Goal: Information Seeking & Learning: Find specific fact

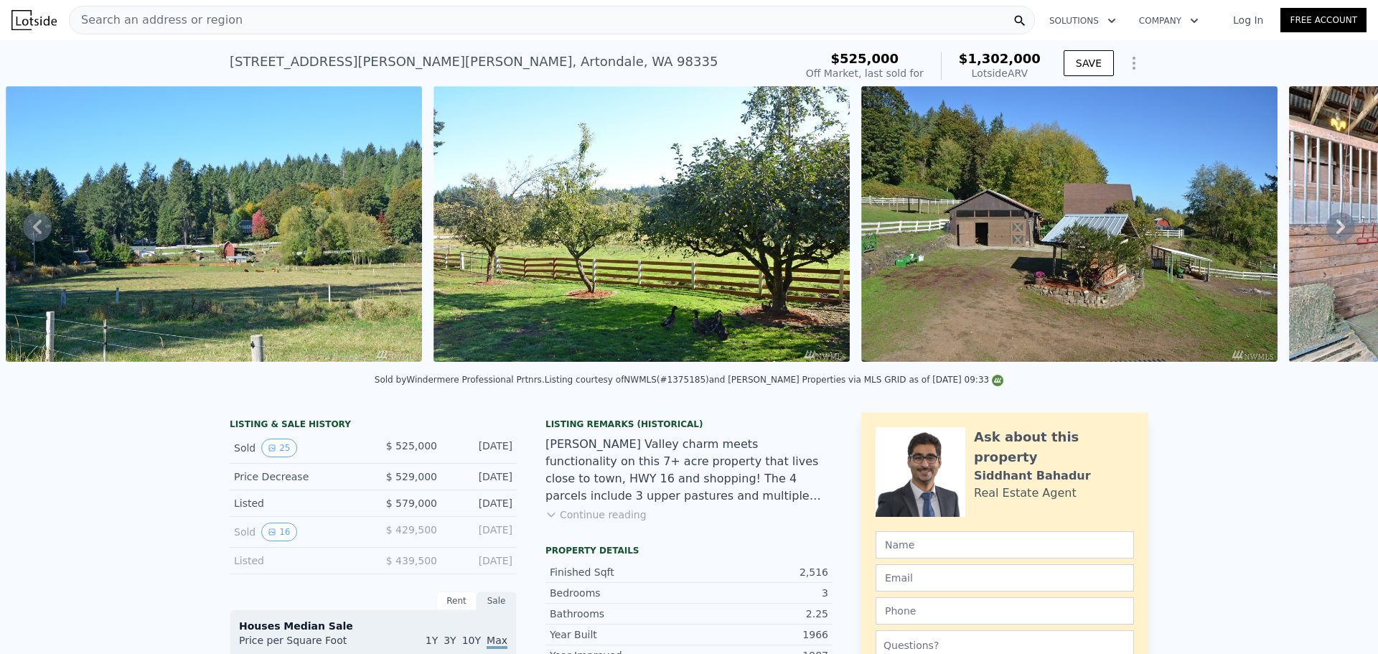
click at [278, 29] on div "Search an address or region" at bounding box center [552, 20] width 966 height 29
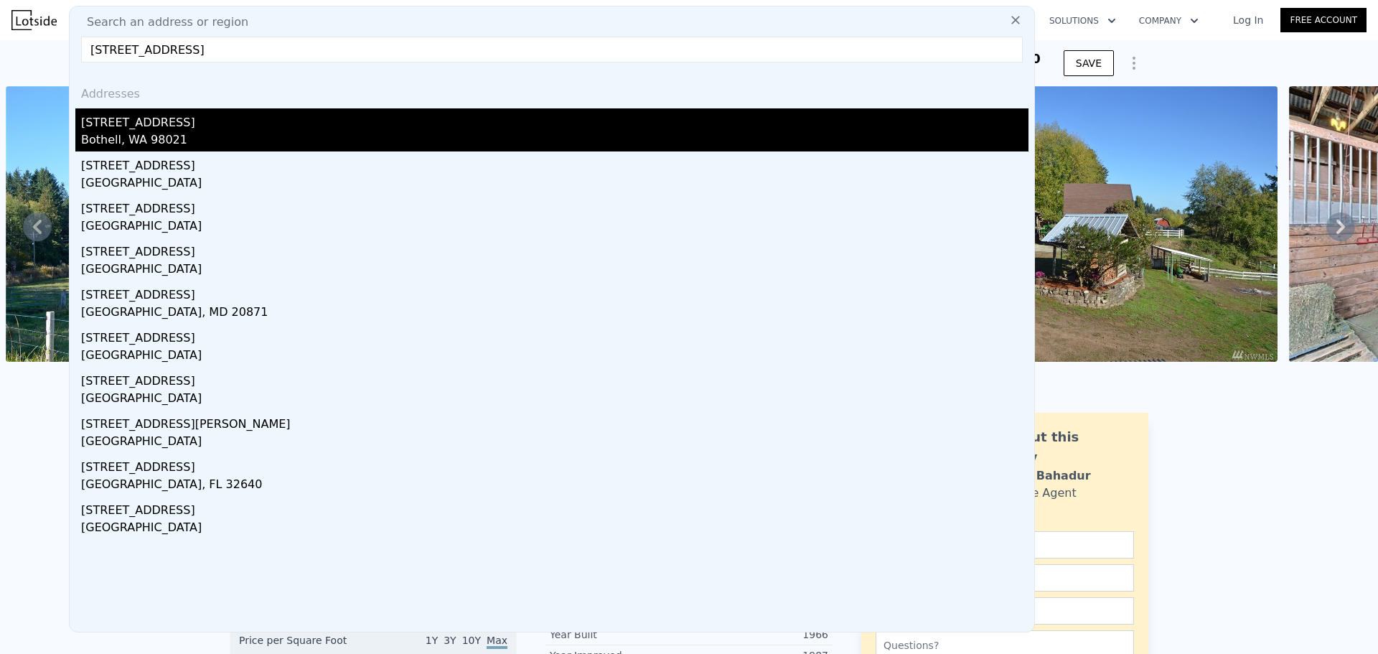
type input "[STREET_ADDRESS]"
click at [177, 136] on div "Bothell, WA 98021" at bounding box center [554, 141] width 947 height 20
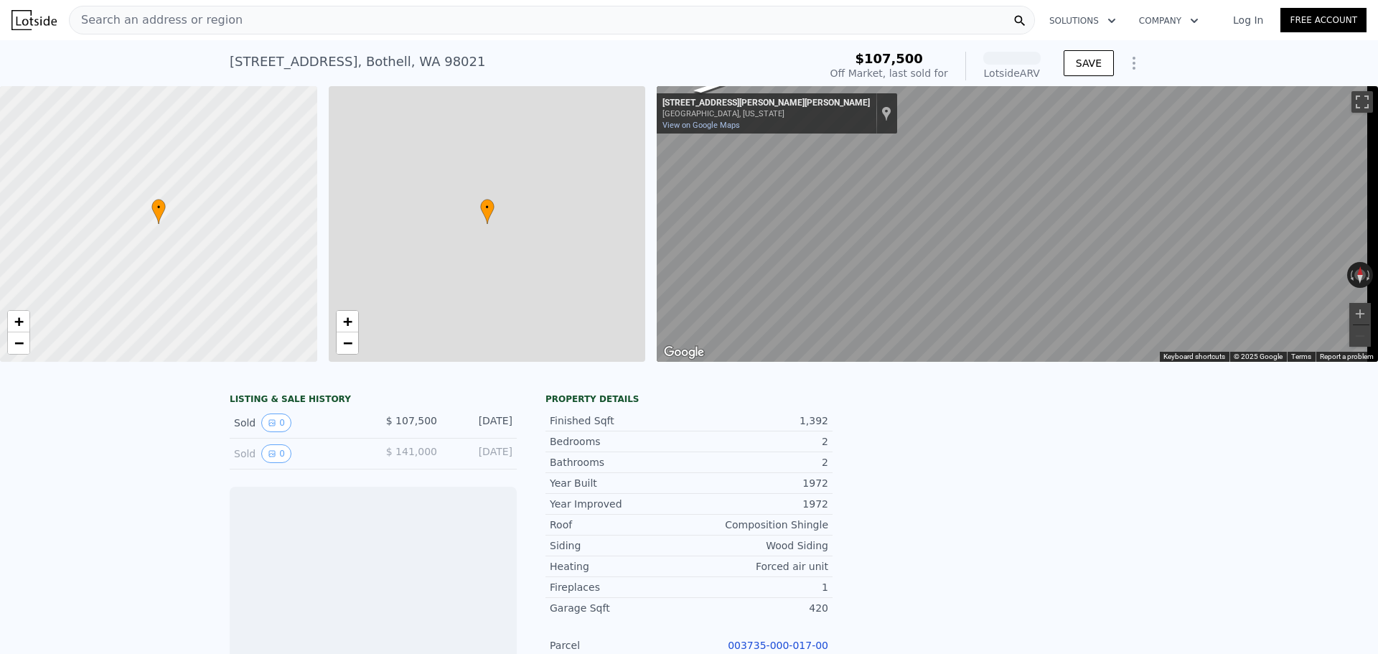
scroll to position [0, 6]
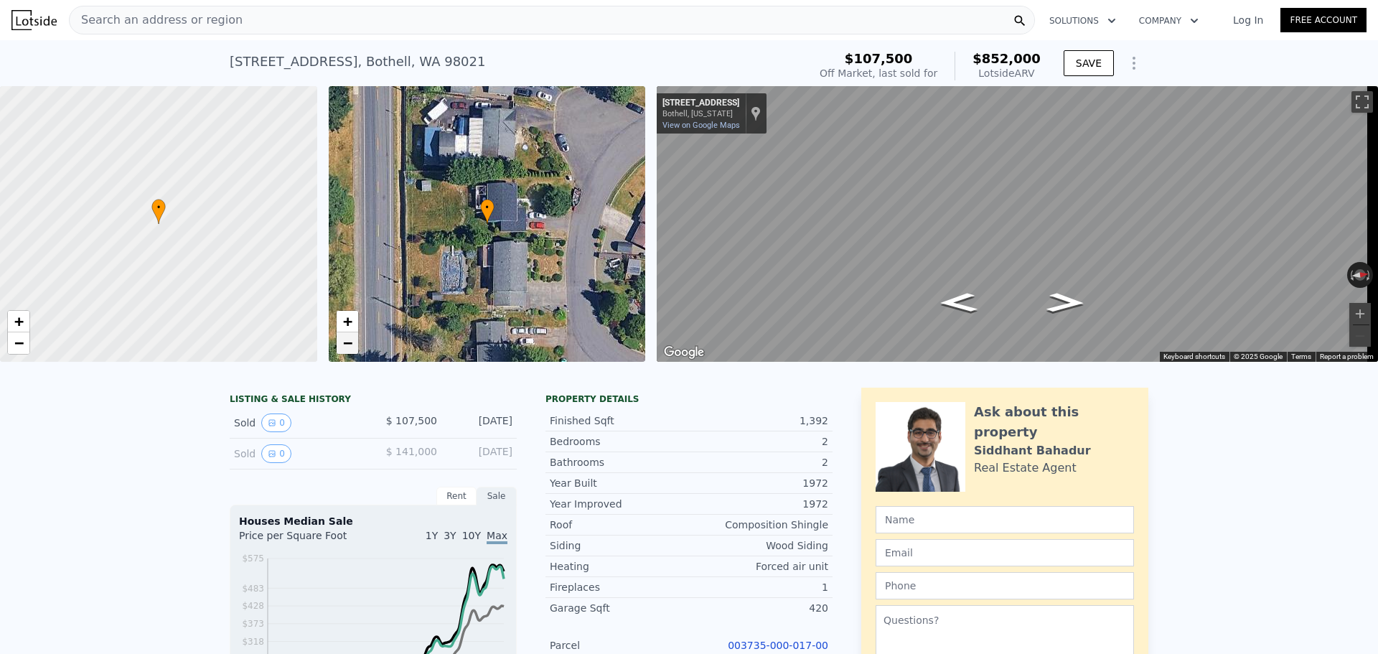
click at [348, 347] on span "−" at bounding box center [346, 343] width 9 height 18
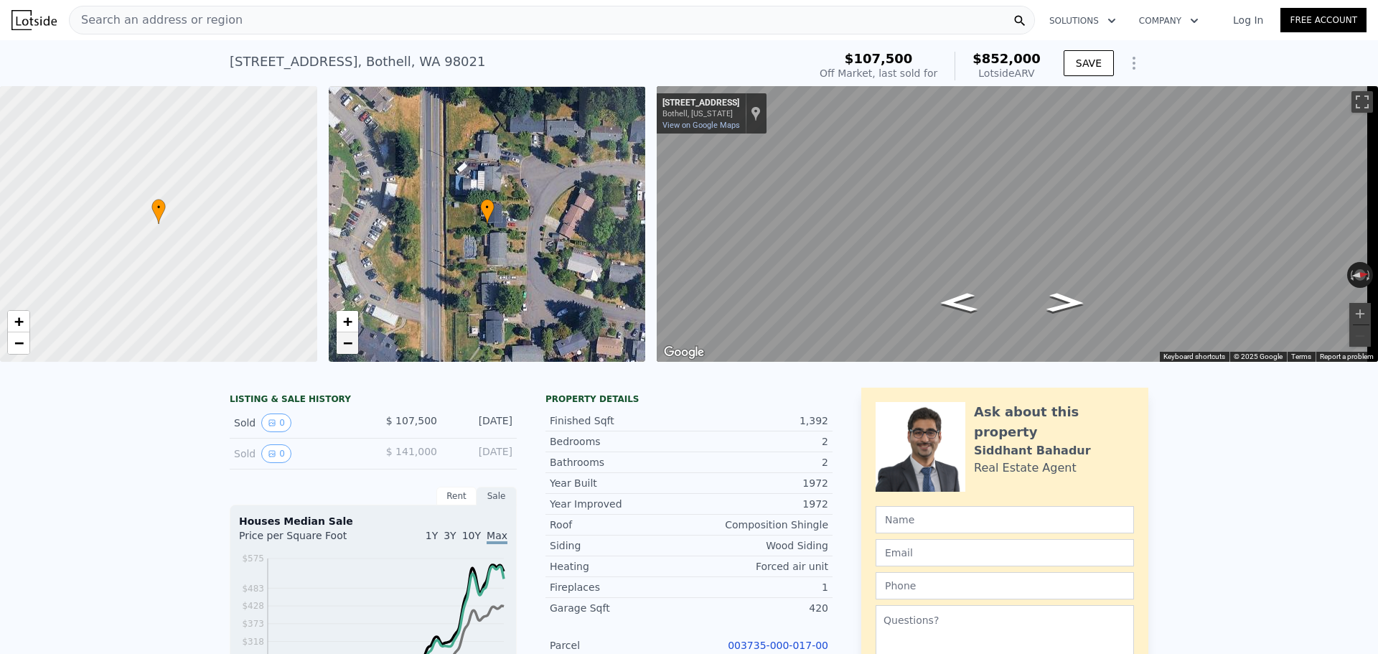
click at [348, 347] on span "−" at bounding box center [346, 343] width 9 height 18
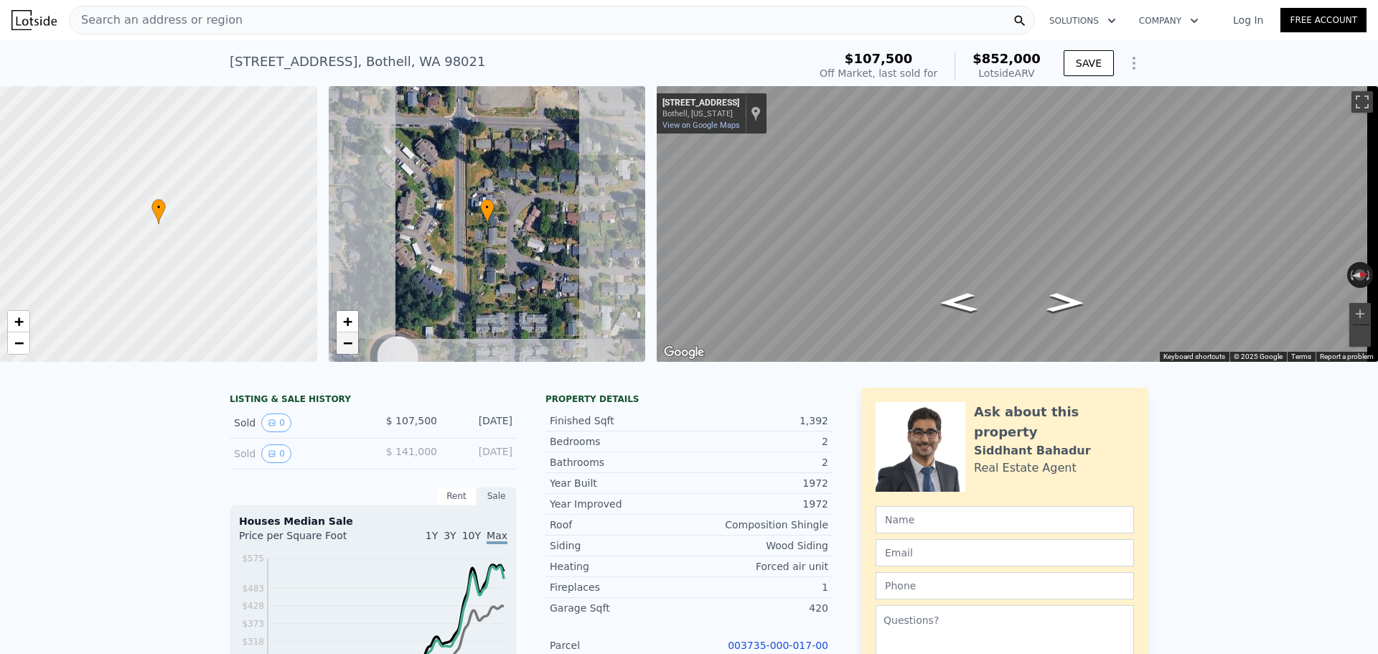
click at [348, 347] on span "−" at bounding box center [346, 343] width 9 height 18
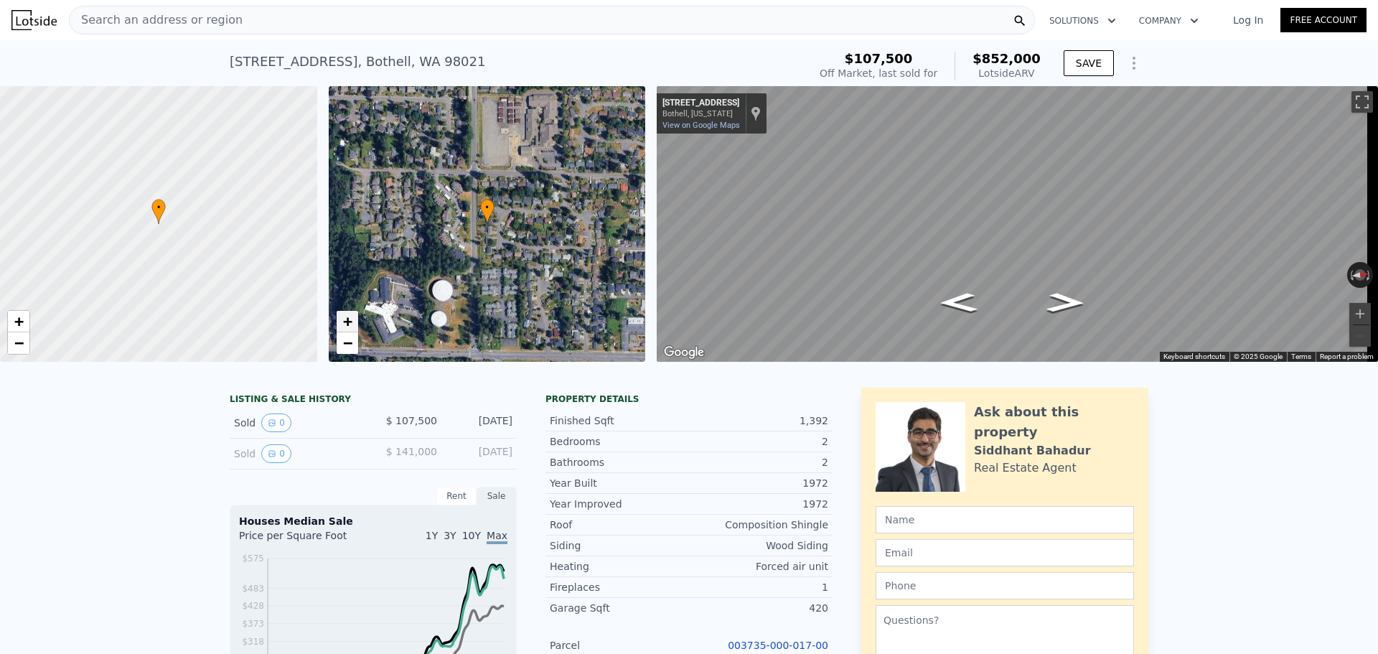
click at [346, 321] on span "+" at bounding box center [346, 321] width 9 height 18
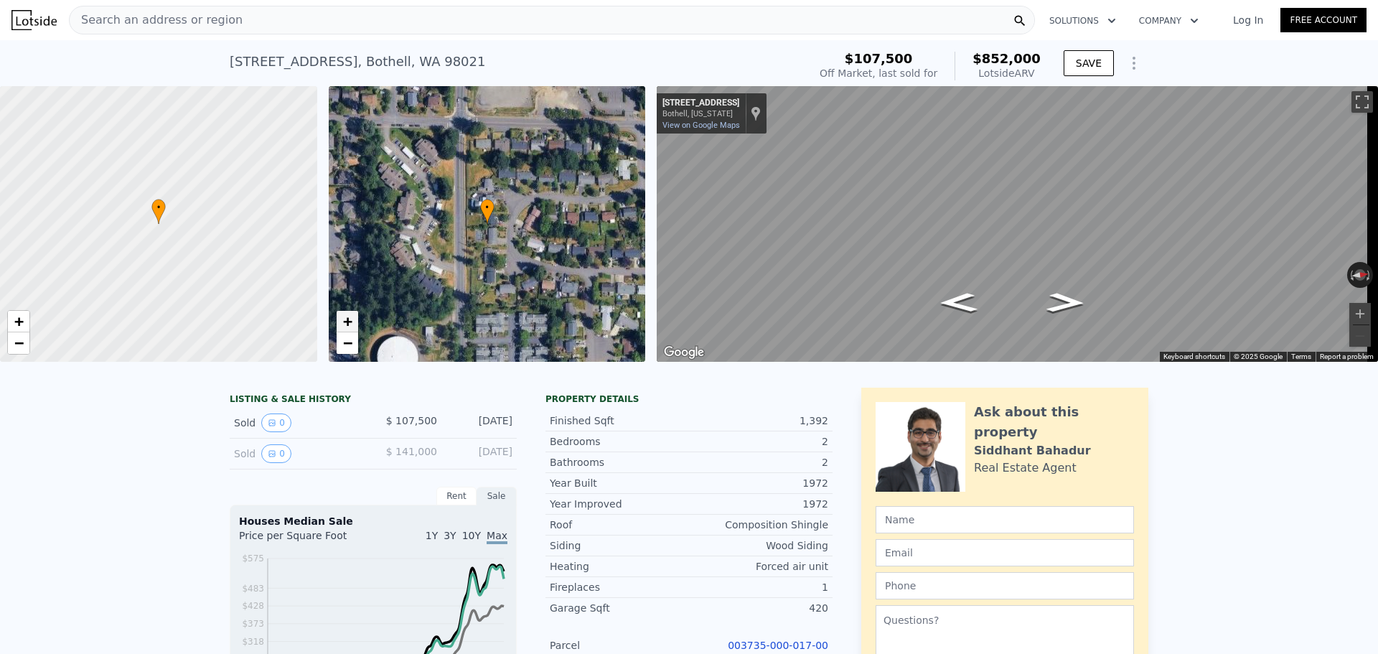
click at [346, 321] on span "+" at bounding box center [346, 321] width 9 height 18
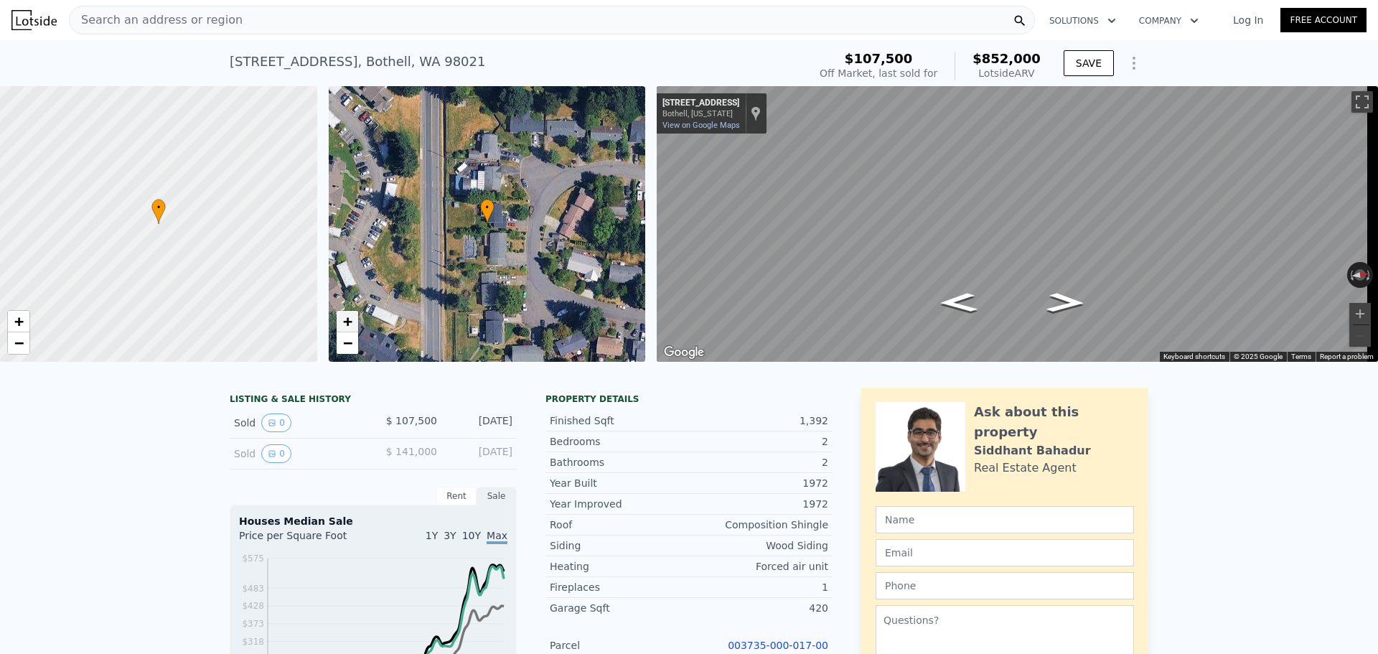
click at [346, 321] on span "+" at bounding box center [346, 321] width 9 height 18
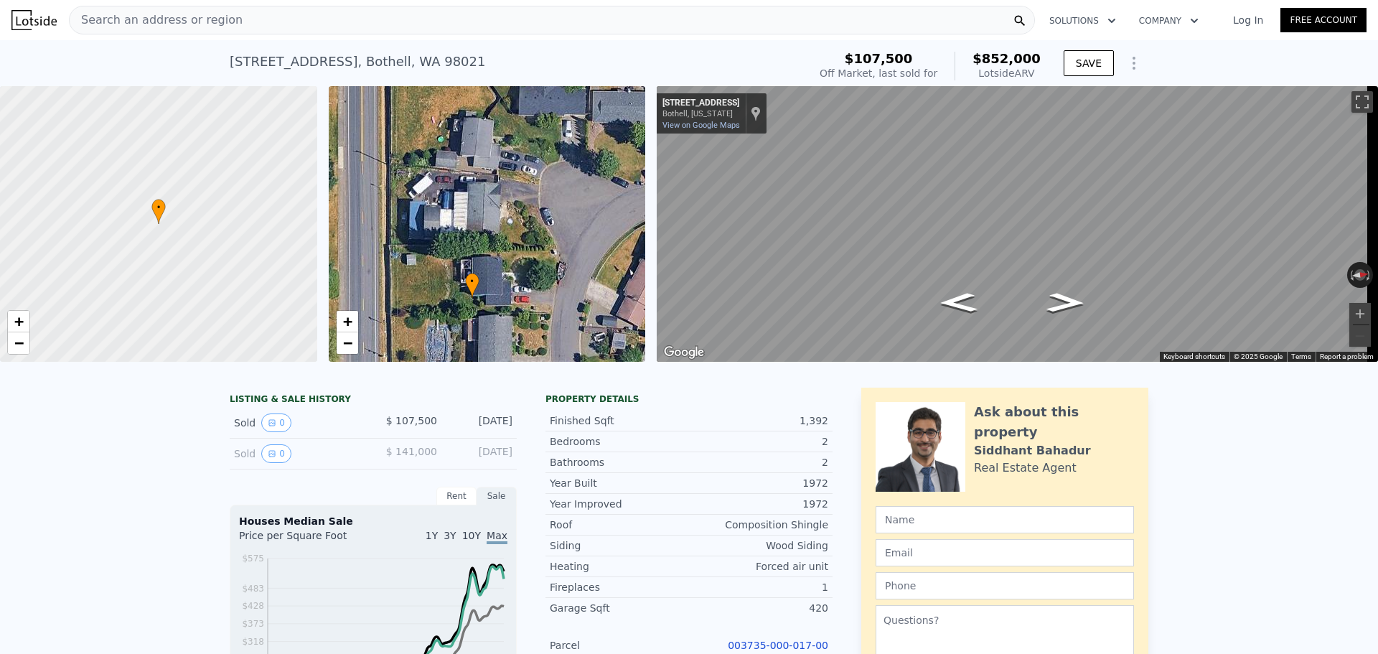
drag, startPoint x: 475, startPoint y: 240, endPoint x: 460, endPoint y: 314, distance: 75.4
click at [460, 314] on div "• + −" at bounding box center [487, 224] width 317 height 276
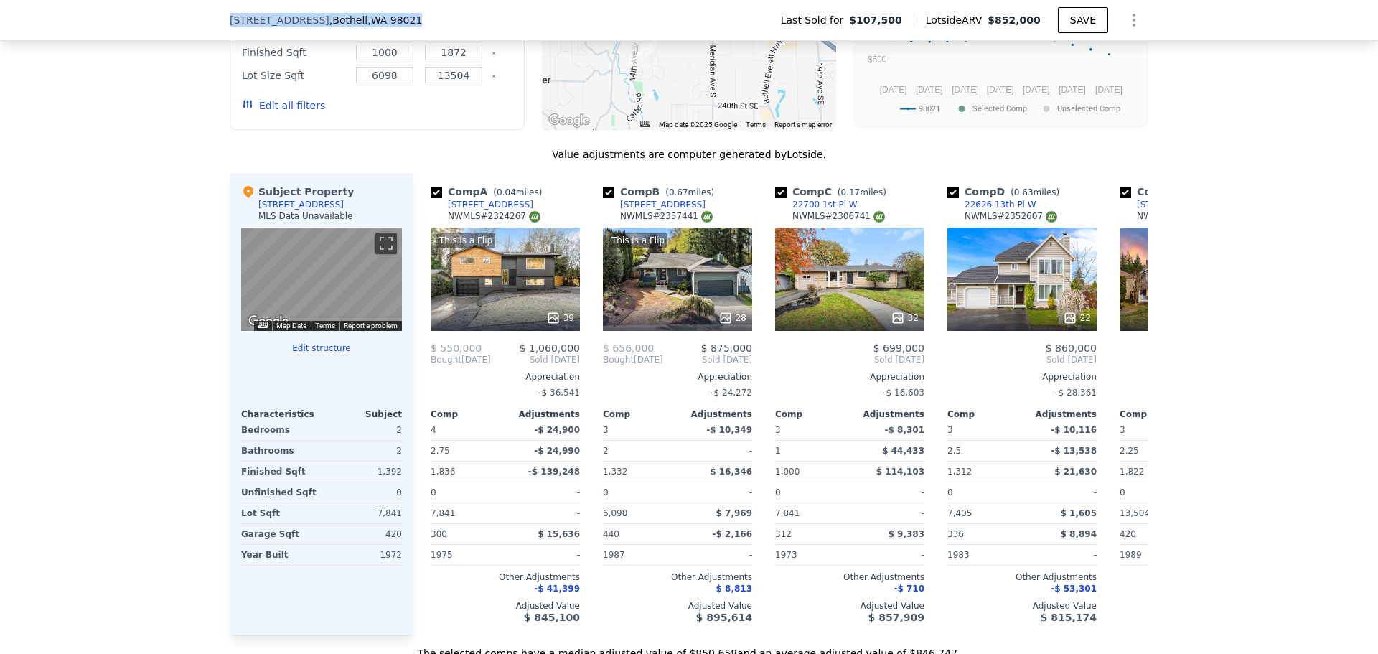
scroll to position [1388, 0]
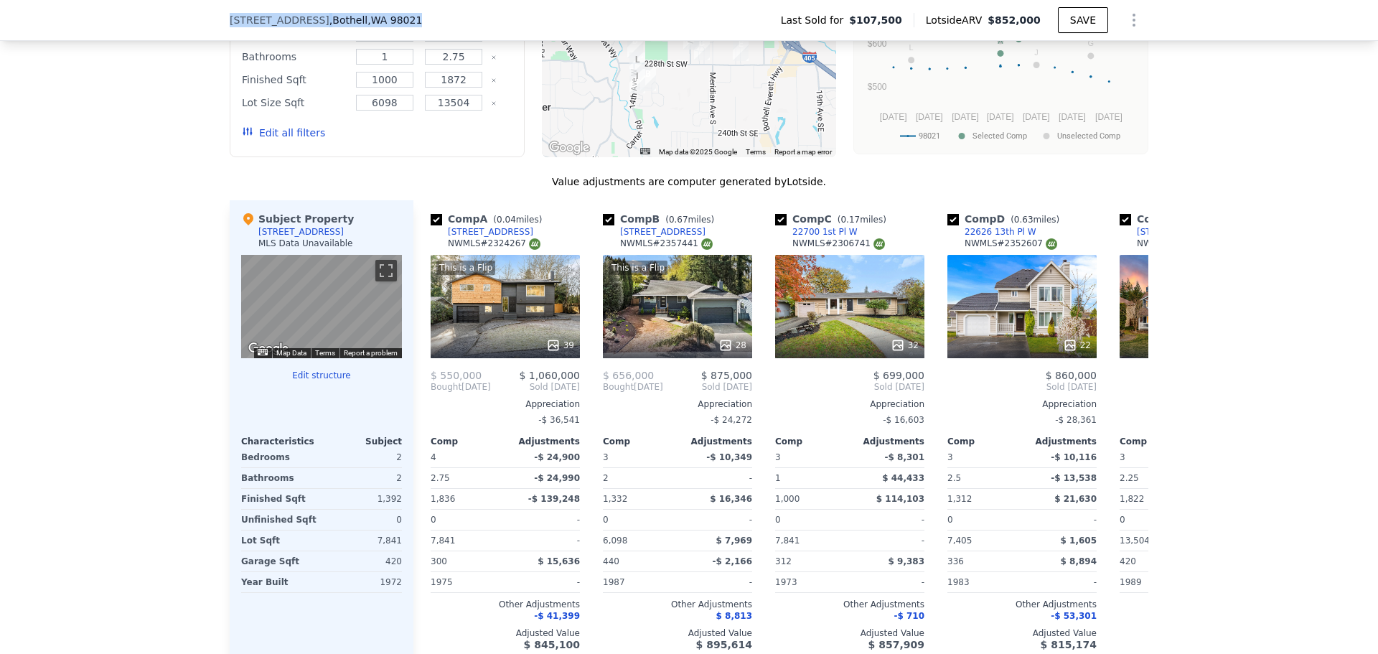
drag, startPoint x: 199, startPoint y: 17, endPoint x: 445, endPoint y: 12, distance: 245.4
click at [445, 12] on div "[STREET_ADDRESS][PERSON_NAME] Last Sold for $107,500 Lotside ARV $852,000 SAVE" at bounding box center [689, 20] width 1378 height 41
copy div "[STREET_ADDRESS][PERSON_NAME]"
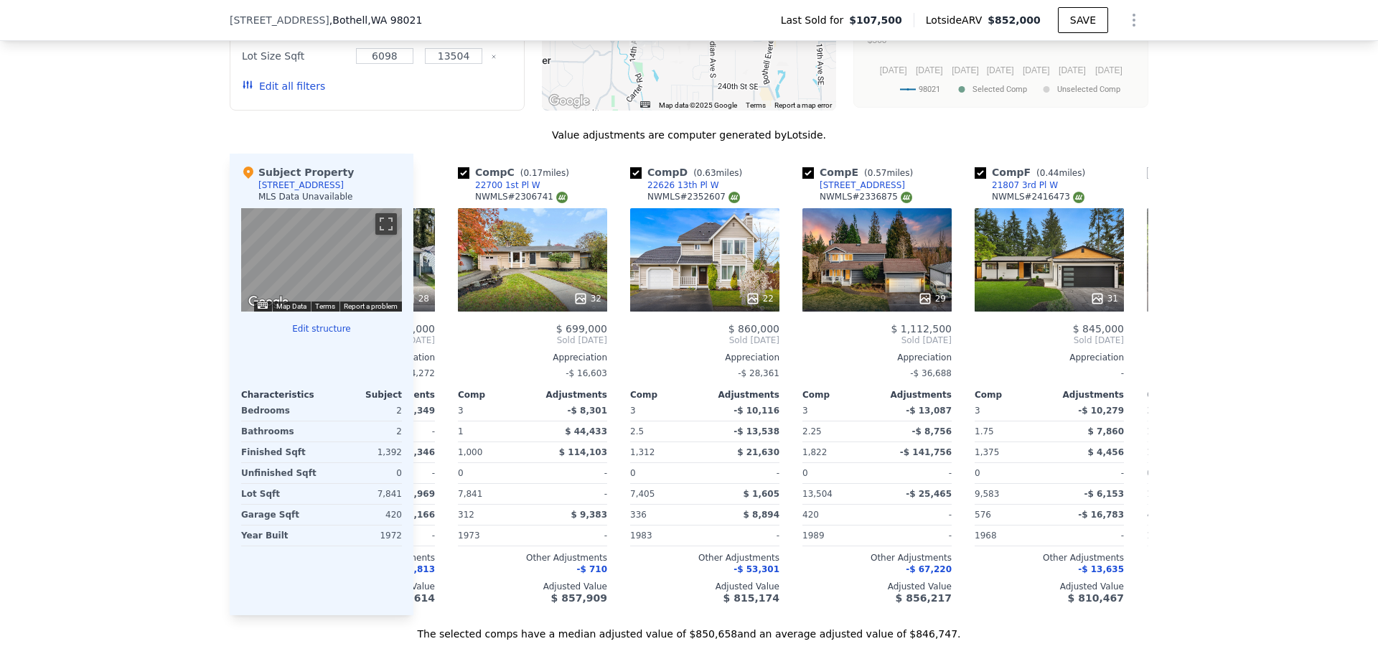
scroll to position [0, 326]
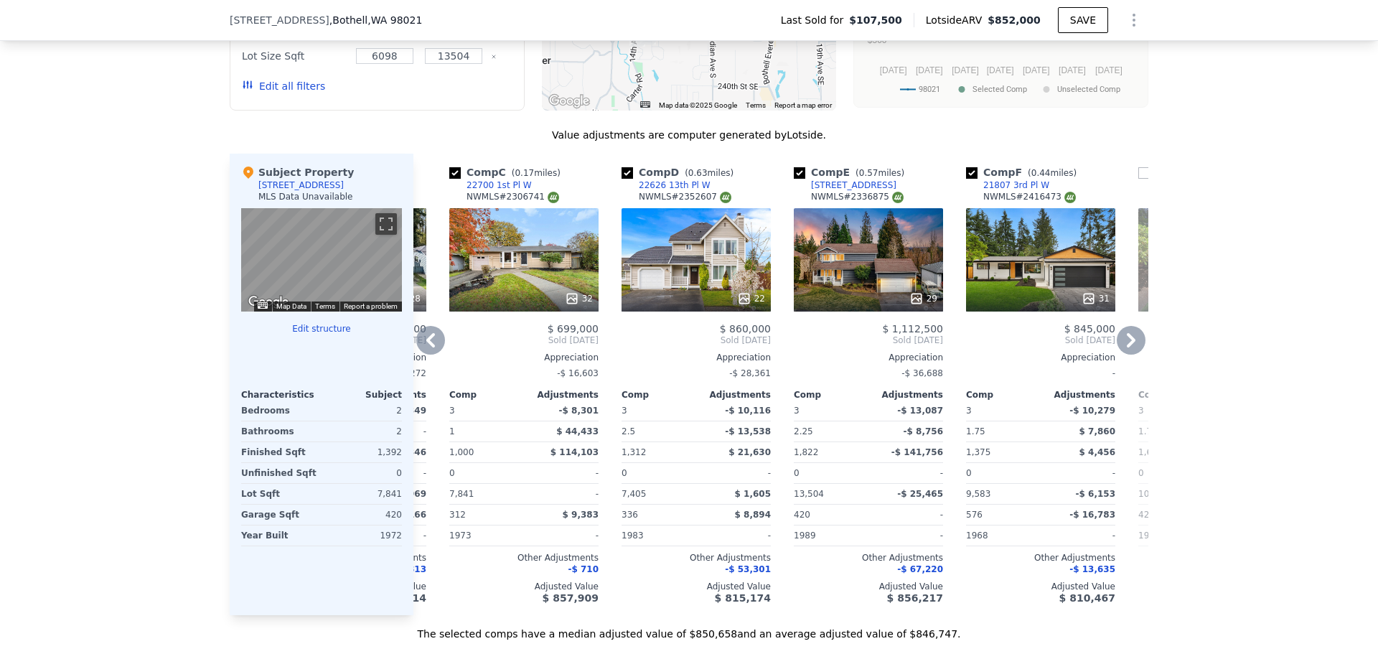
click at [529, 228] on div "32" at bounding box center [523, 259] width 149 height 103
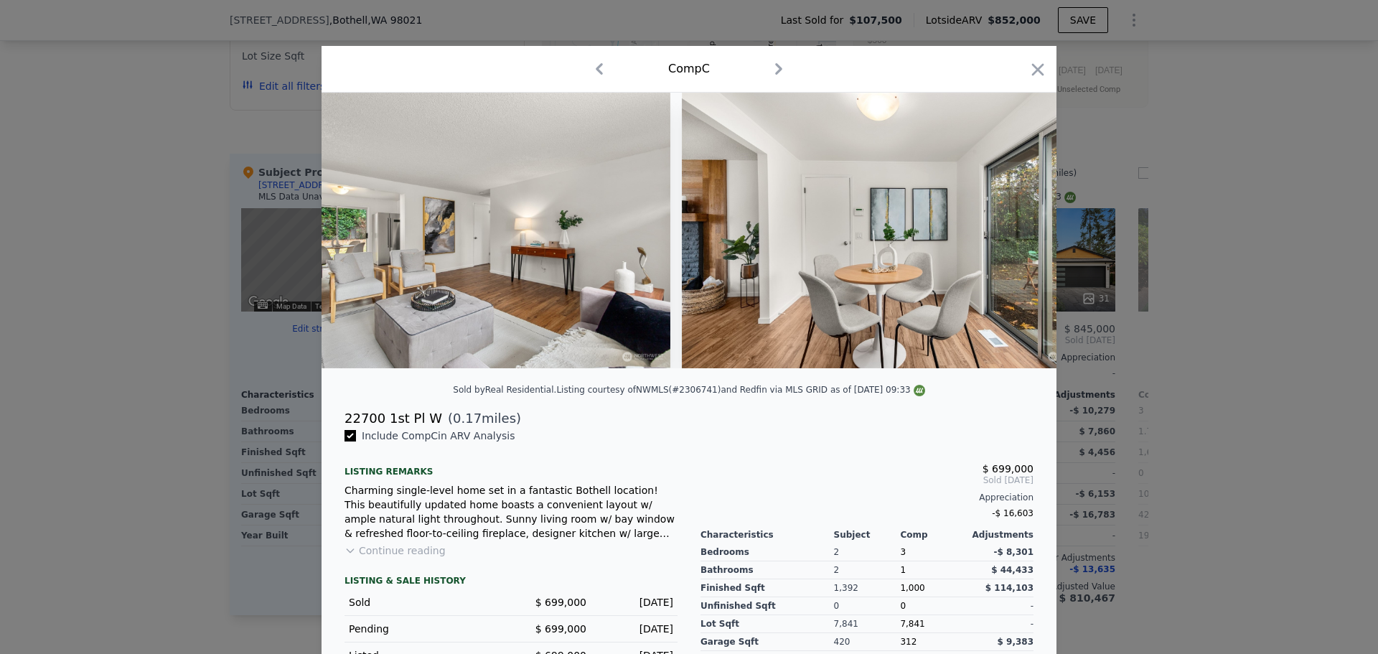
scroll to position [0, 3879]
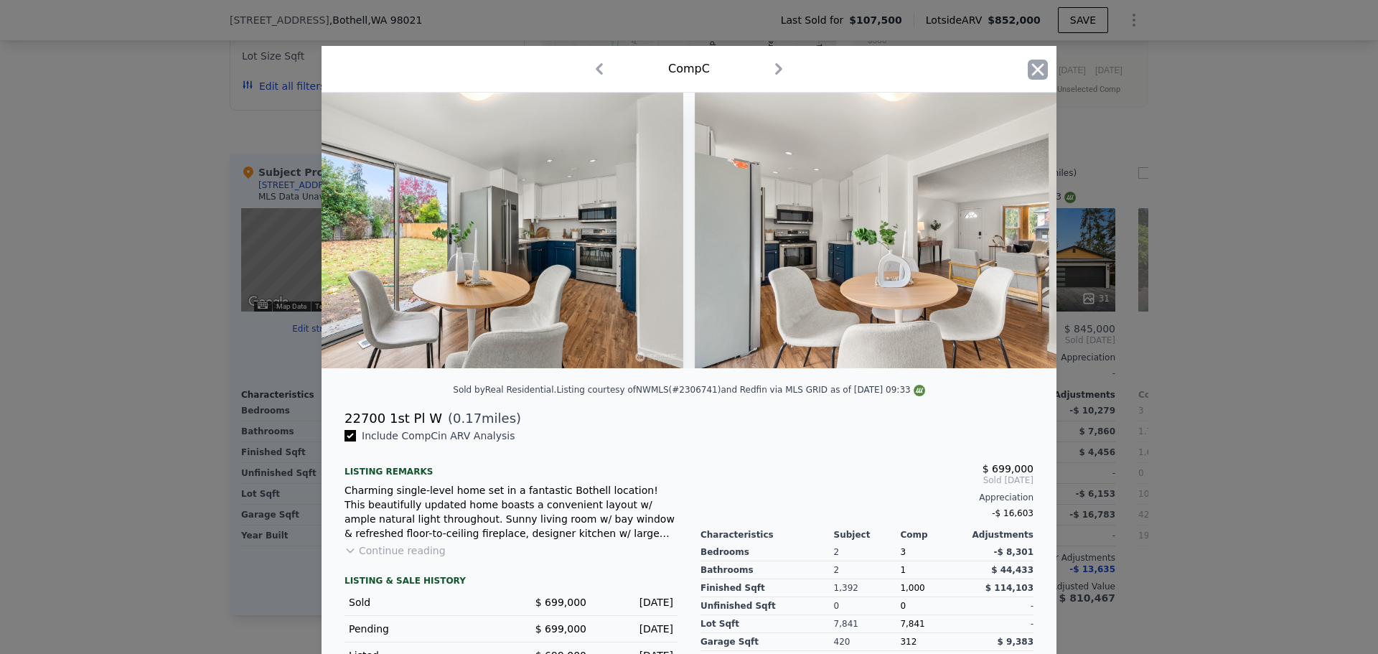
click at [1038, 74] on icon "button" at bounding box center [1037, 70] width 20 height 20
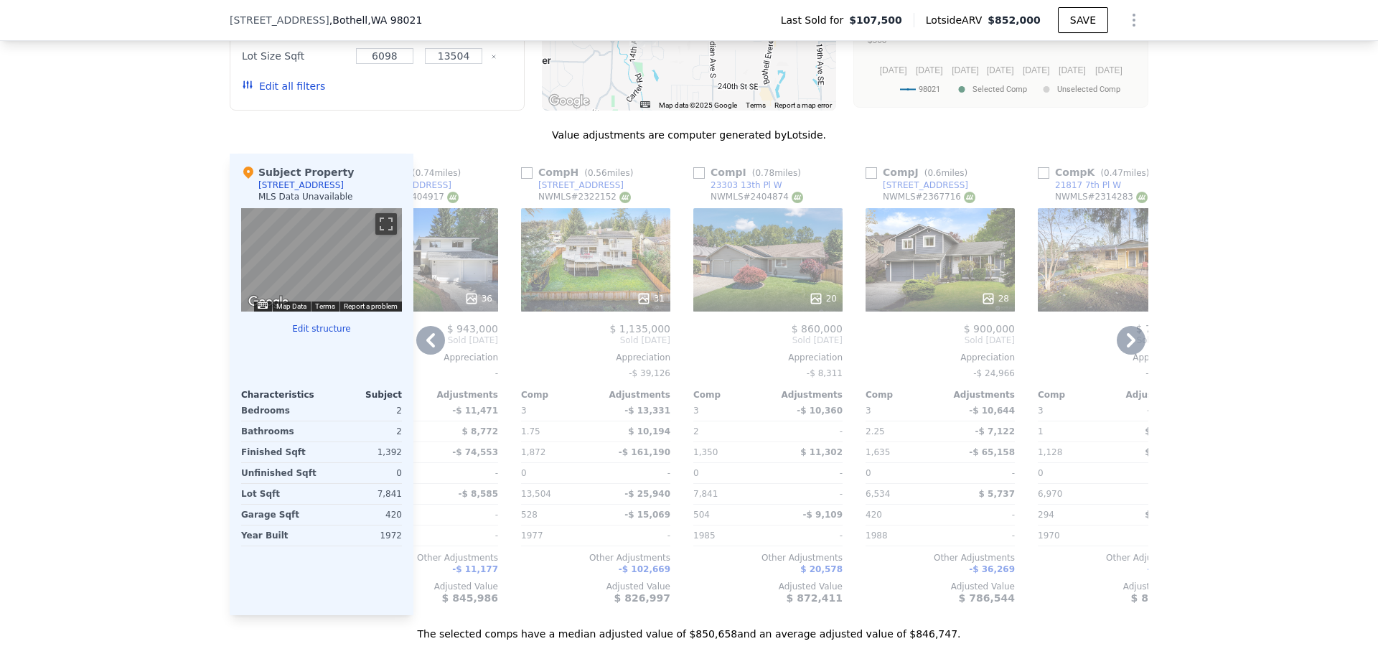
scroll to position [0, 1366]
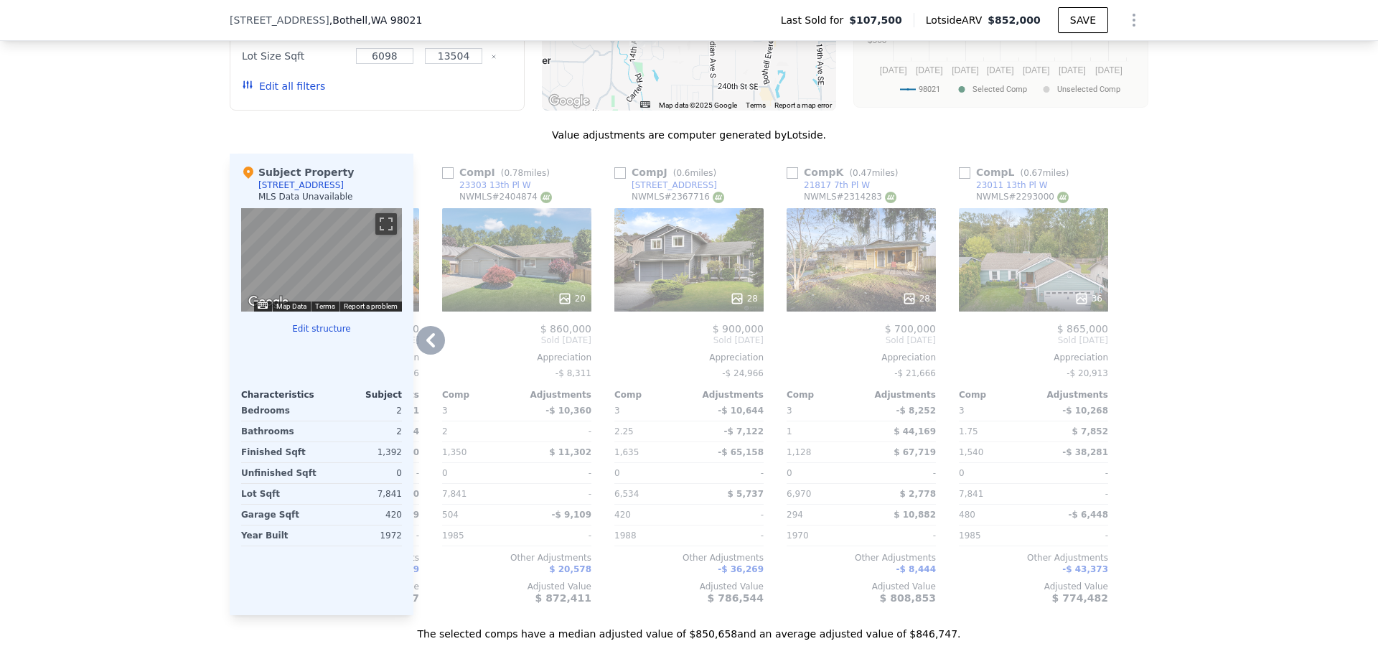
click at [877, 285] on div "28" at bounding box center [860, 259] width 149 height 103
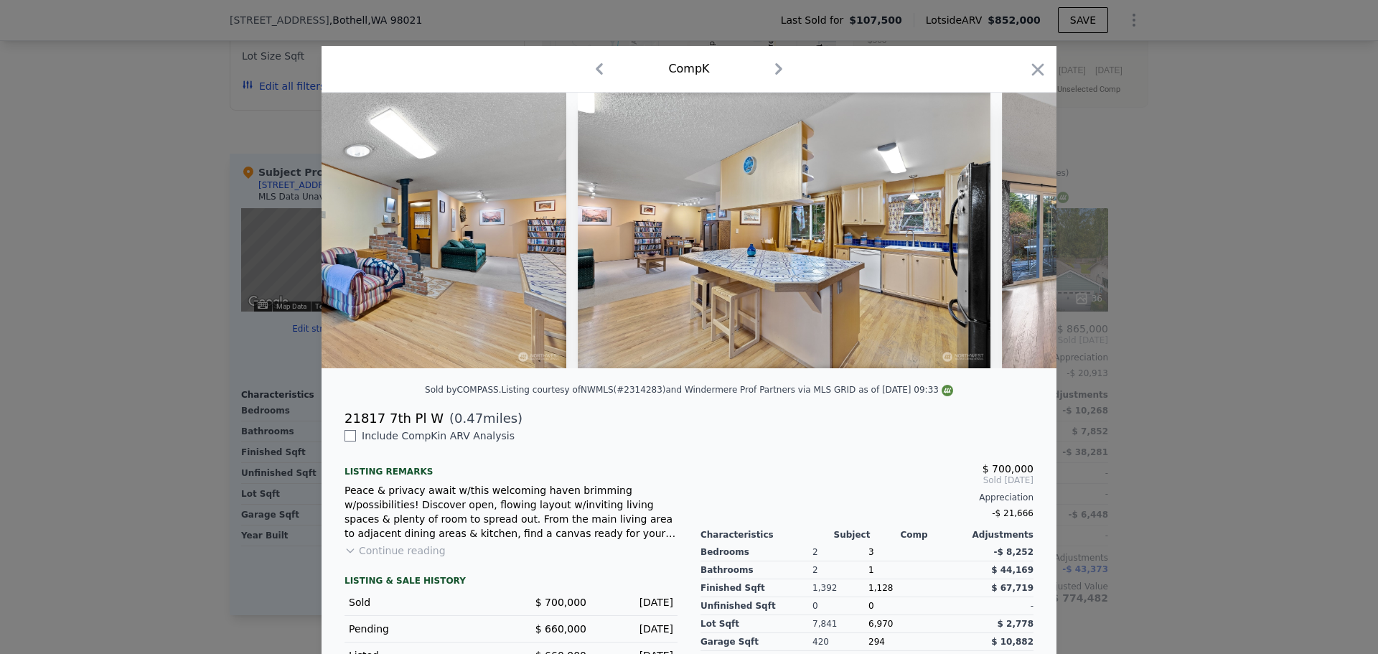
scroll to position [0, 3730]
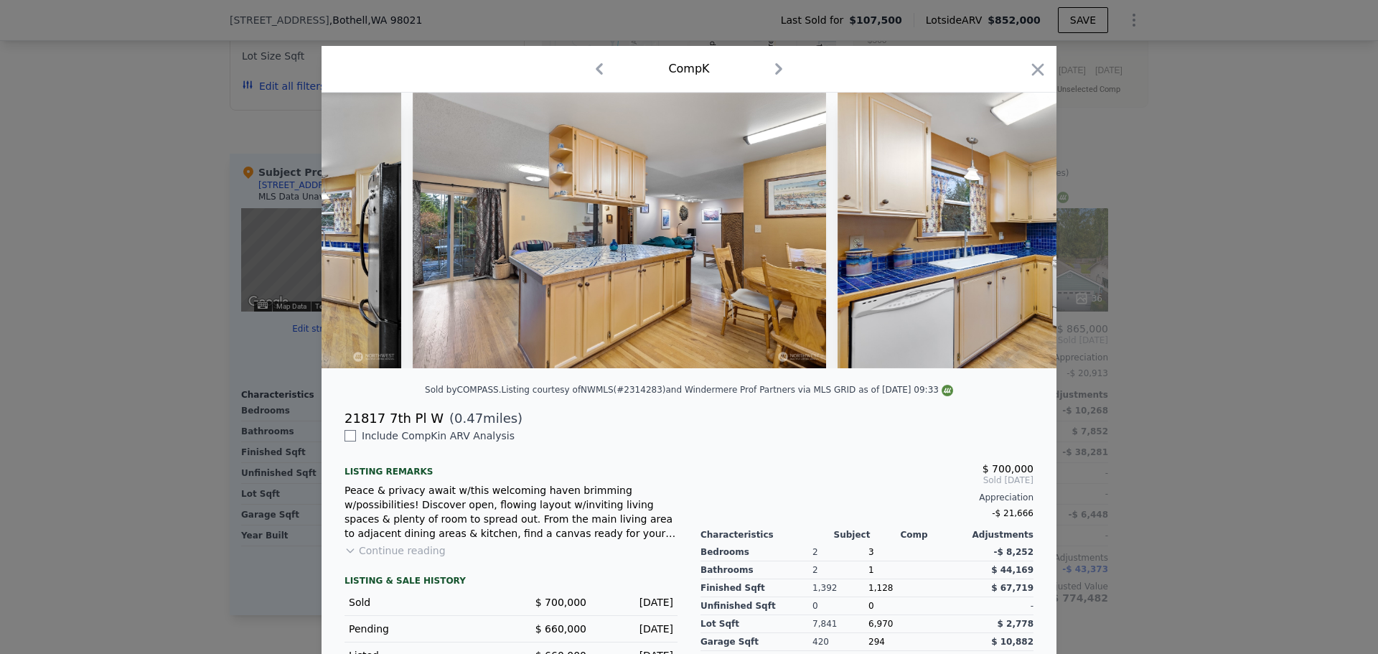
drag, startPoint x: 1027, startPoint y: 68, endPoint x: 753, endPoint y: 568, distance: 569.3
click at [1027, 68] on icon "button" at bounding box center [1037, 70] width 20 height 20
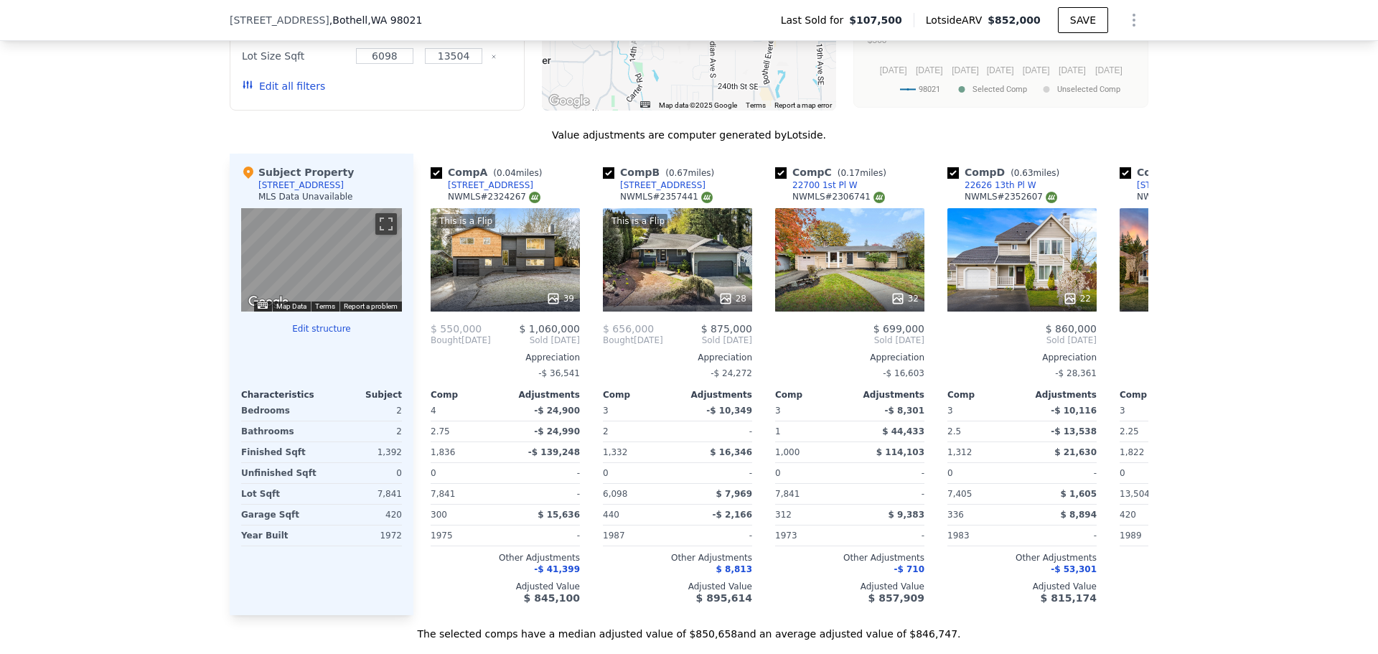
drag, startPoint x: 161, startPoint y: 320, endPoint x: 196, endPoint y: 306, distance: 37.3
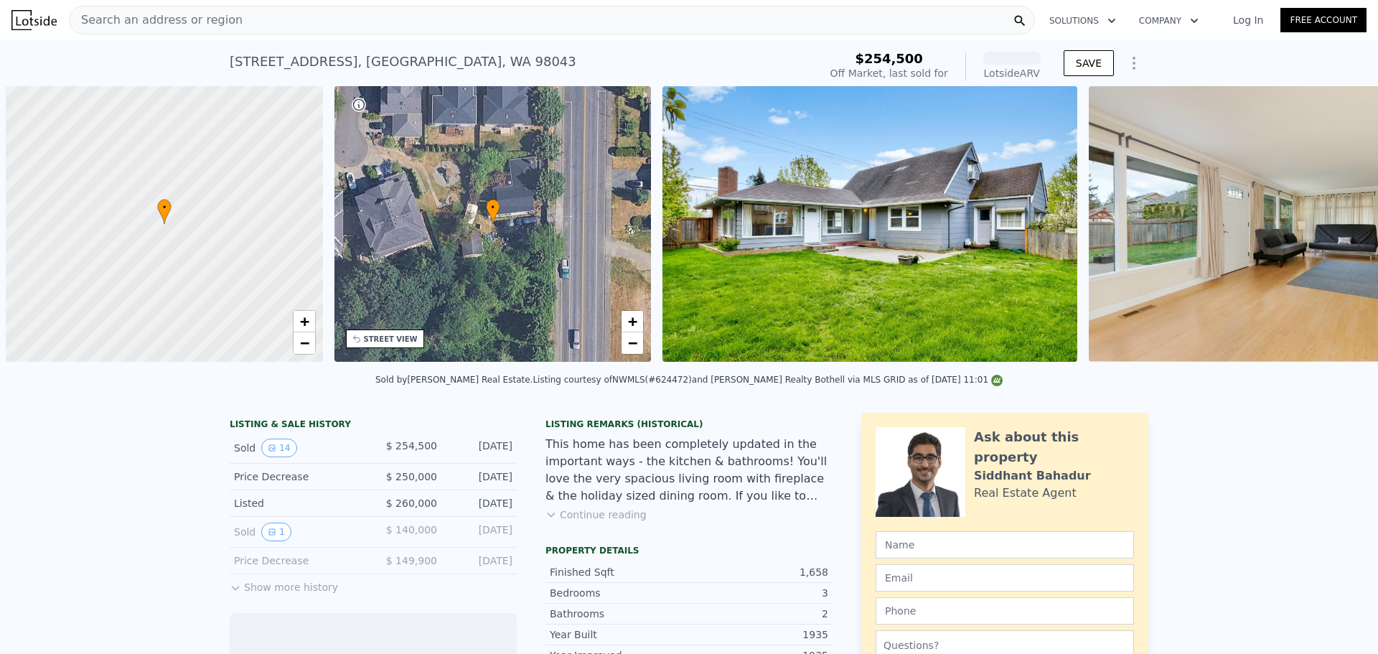
scroll to position [0, 6]
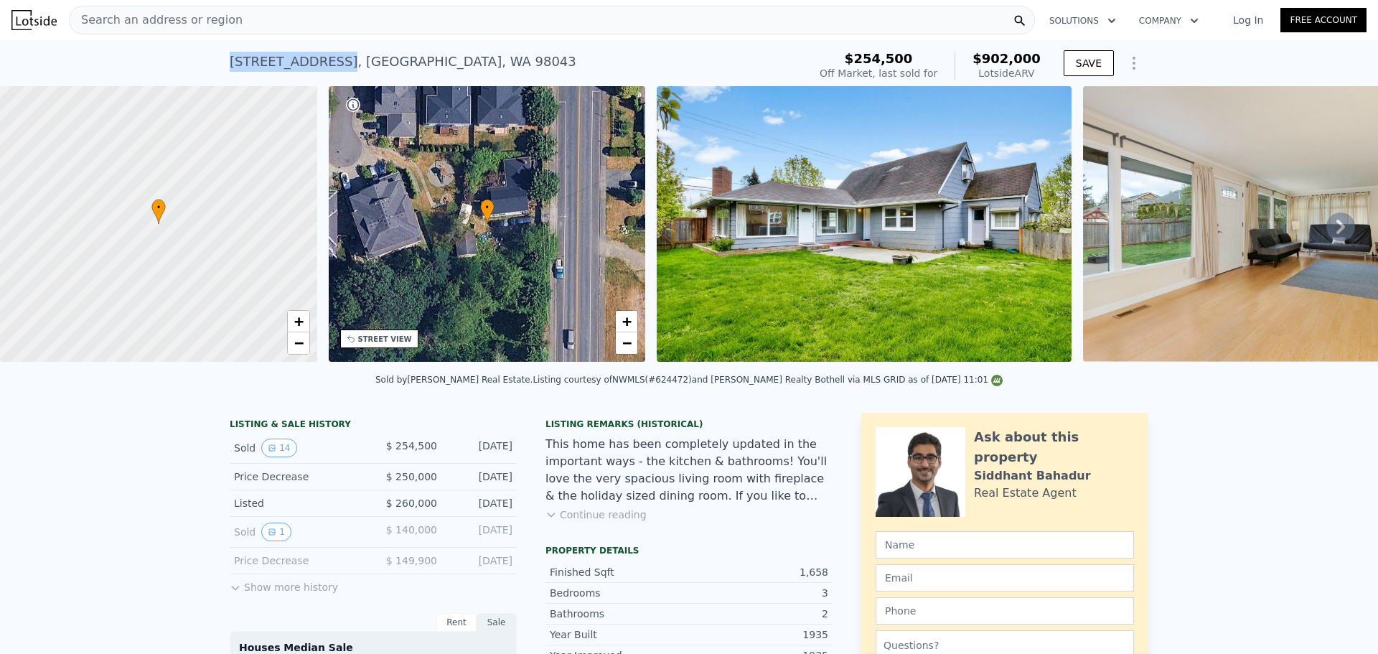
drag, startPoint x: 331, startPoint y: 60, endPoint x: 189, endPoint y: 66, distance: 141.5
click at [189, 66] on div "22802 48th Ave W , Mountlake Terrace , WA 98043 Sold Jun 2014 for $254,500 (~AR…" at bounding box center [689, 63] width 1378 height 46
copy div "22802 48th Ave W"
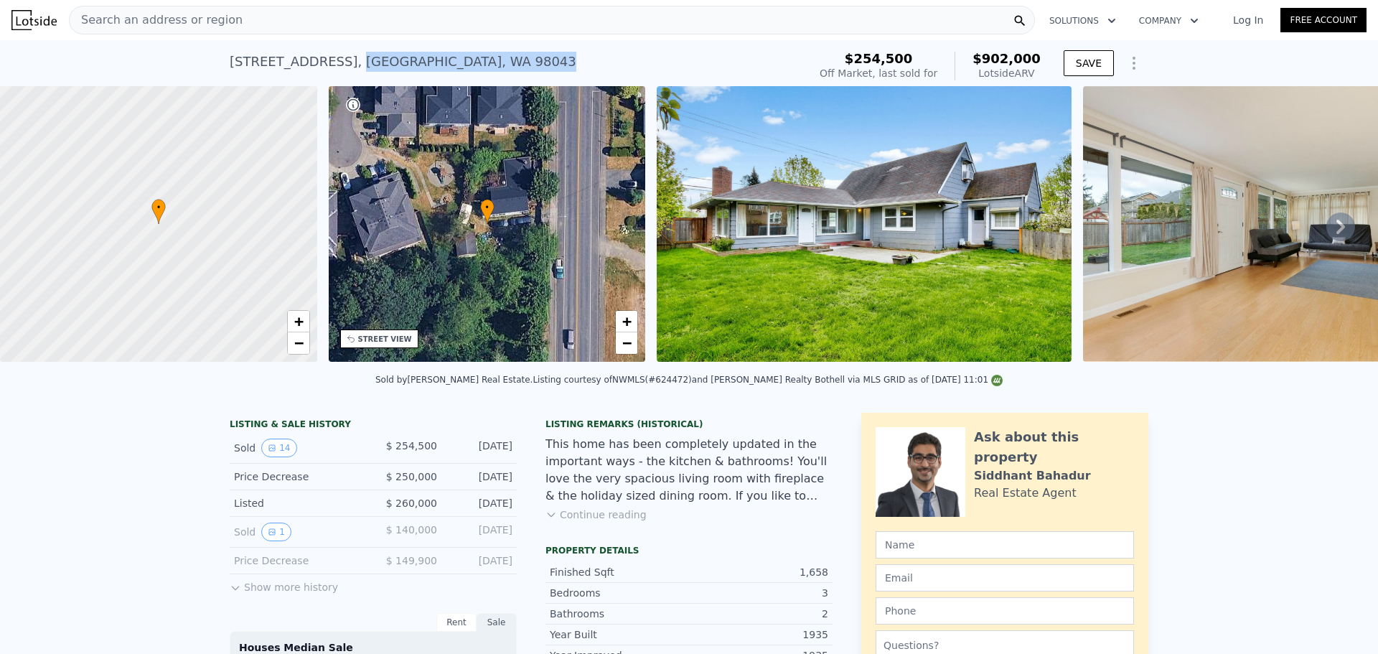
drag, startPoint x: 339, startPoint y: 62, endPoint x: 527, endPoint y: 61, distance: 188.0
click at [527, 61] on div "22802 48th Ave W , Mountlake Terrace , WA 98043 Sold Jun 2014 for $254,500 (~AR…" at bounding box center [516, 66] width 573 height 40
copy div "Mountlake Terrace , WA 98043"
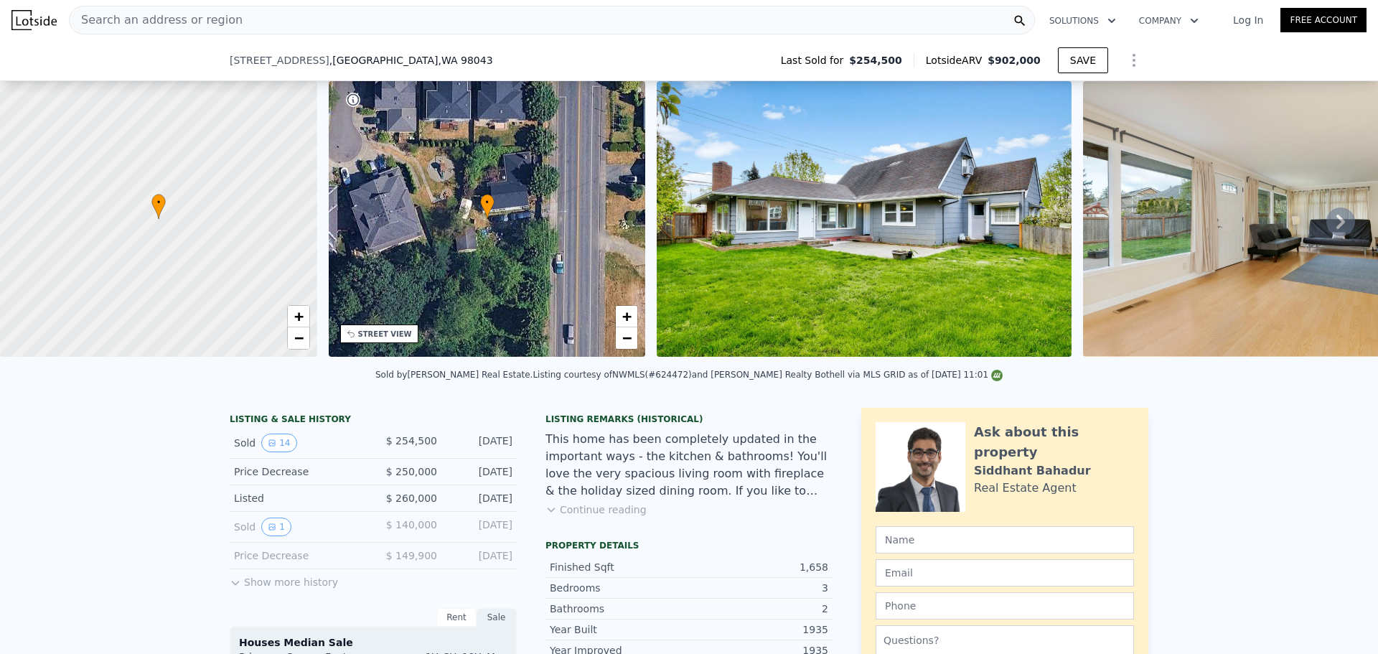
scroll to position [712, 0]
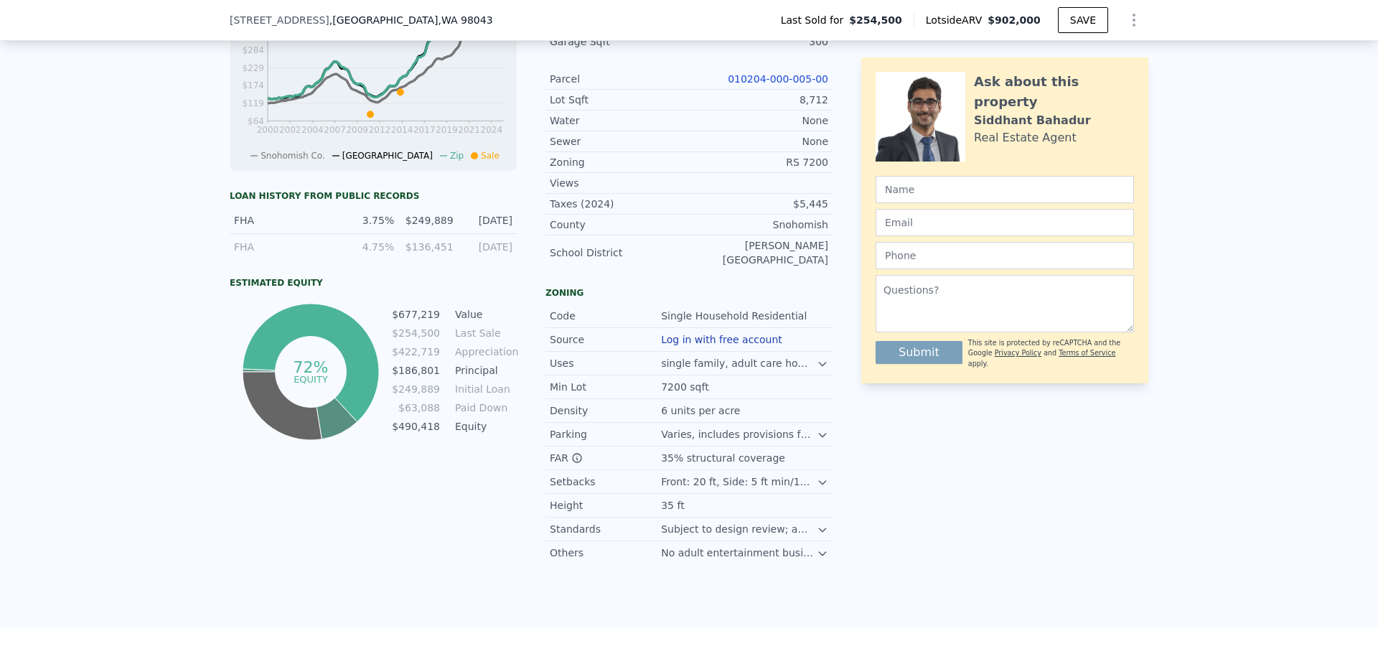
drag, startPoint x: 328, startPoint y: 498, endPoint x: 189, endPoint y: 492, distance: 138.6
click at [189, 493] on div "LISTING & SALE HISTORY Sold 14 $ 254,500 Jun 26, 2014 Price Decrease $ 250,000 …" at bounding box center [689, 155] width 1378 height 943
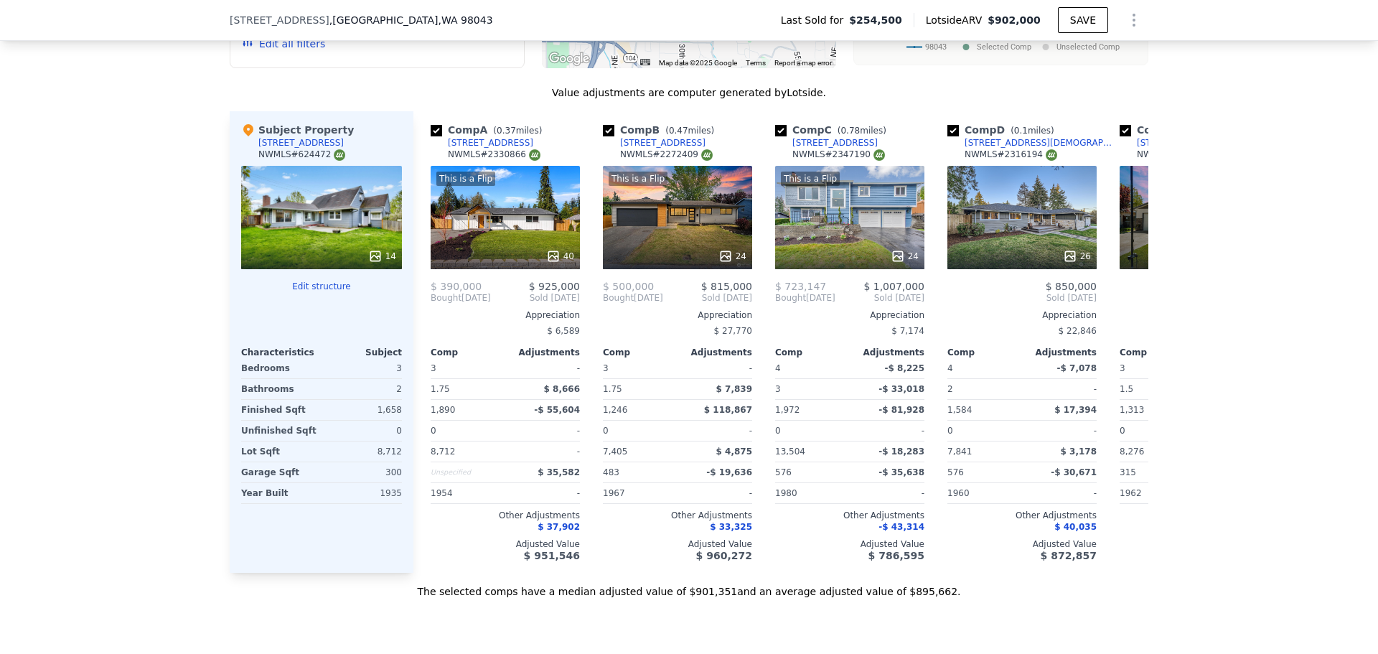
scroll to position [1669, 0]
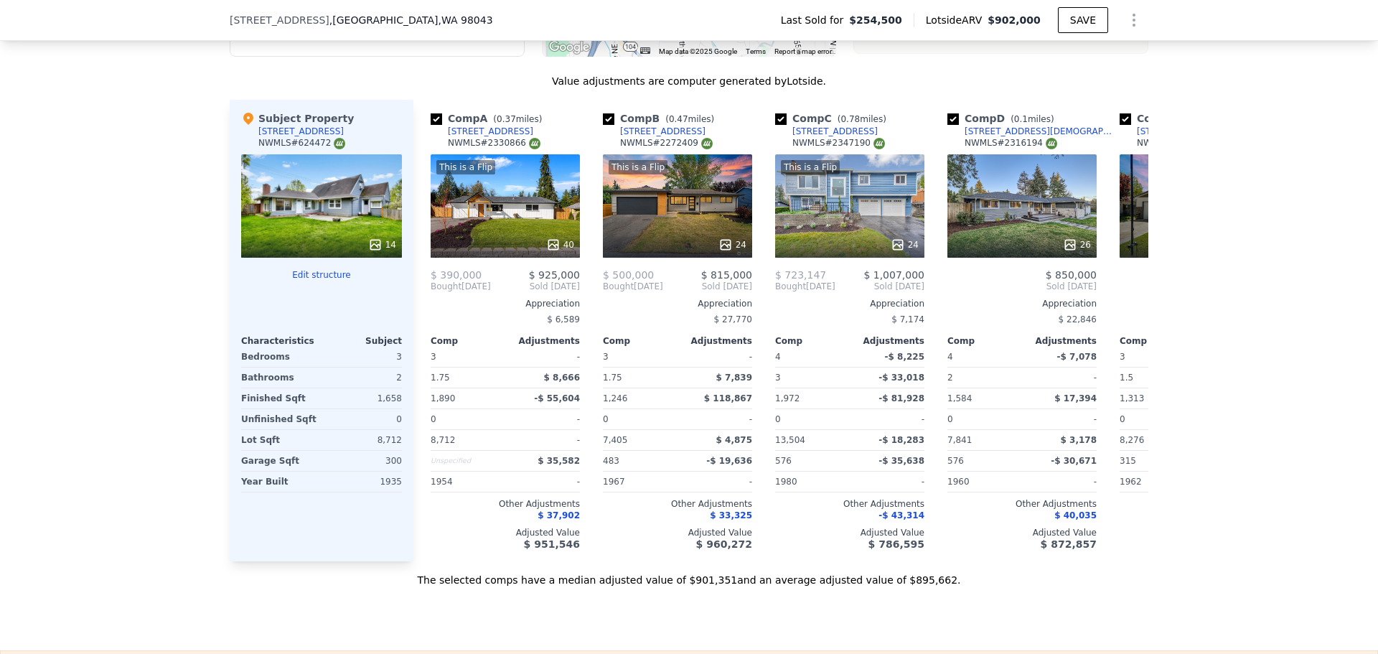
click at [370, 211] on div "14" at bounding box center [321, 205] width 161 height 103
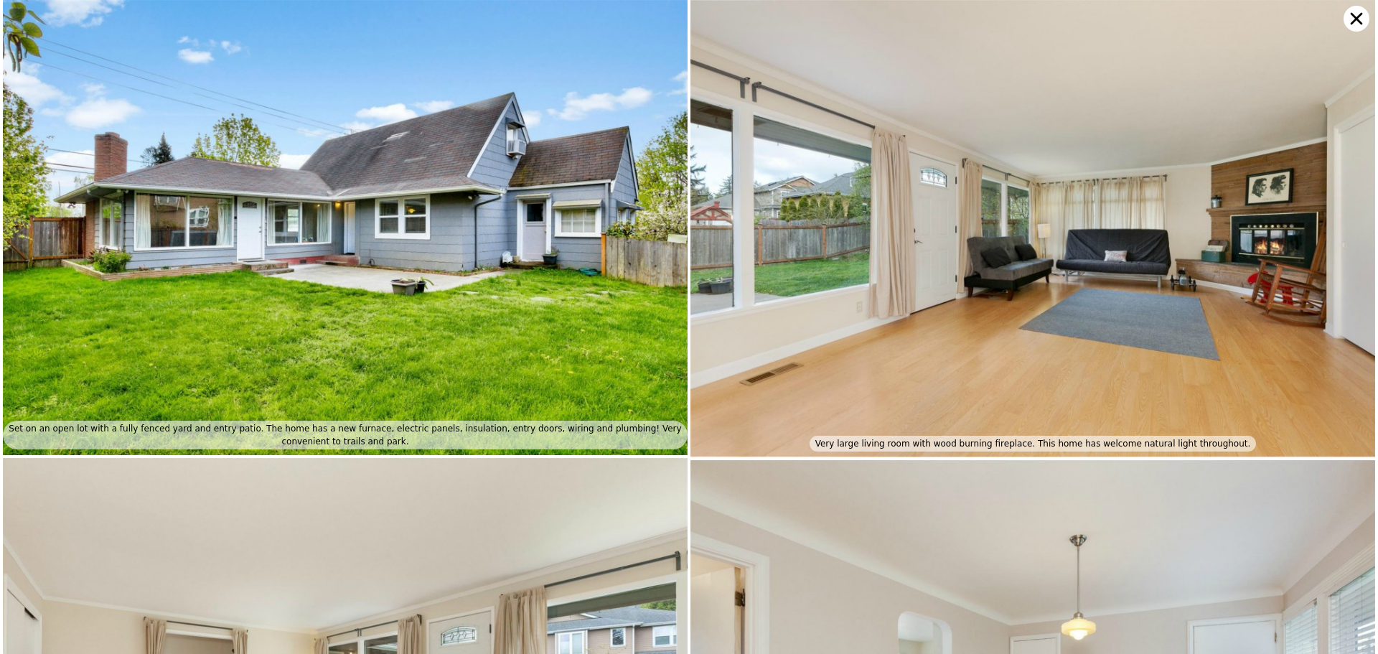
click at [1353, 26] on icon at bounding box center [1356, 19] width 26 height 26
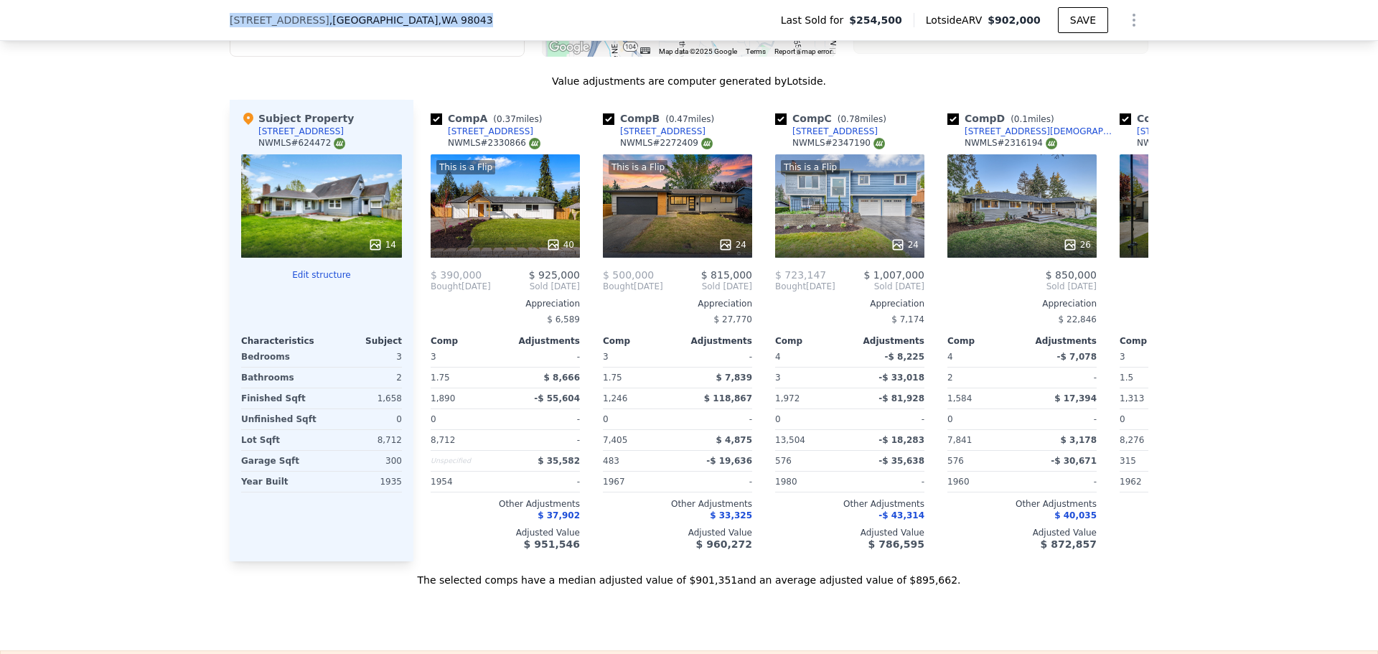
drag, startPoint x: 216, startPoint y: 23, endPoint x: 482, endPoint y: 20, distance: 266.2
click at [482, 20] on div "22802 48th Ave W , Mountlake Terrace , WA 98043 Last Sold for $254,500 Lotside …" at bounding box center [689, 20] width 1378 height 41
copy div "22802 48th Ave W , Mountlake Terrace , WA 98043"
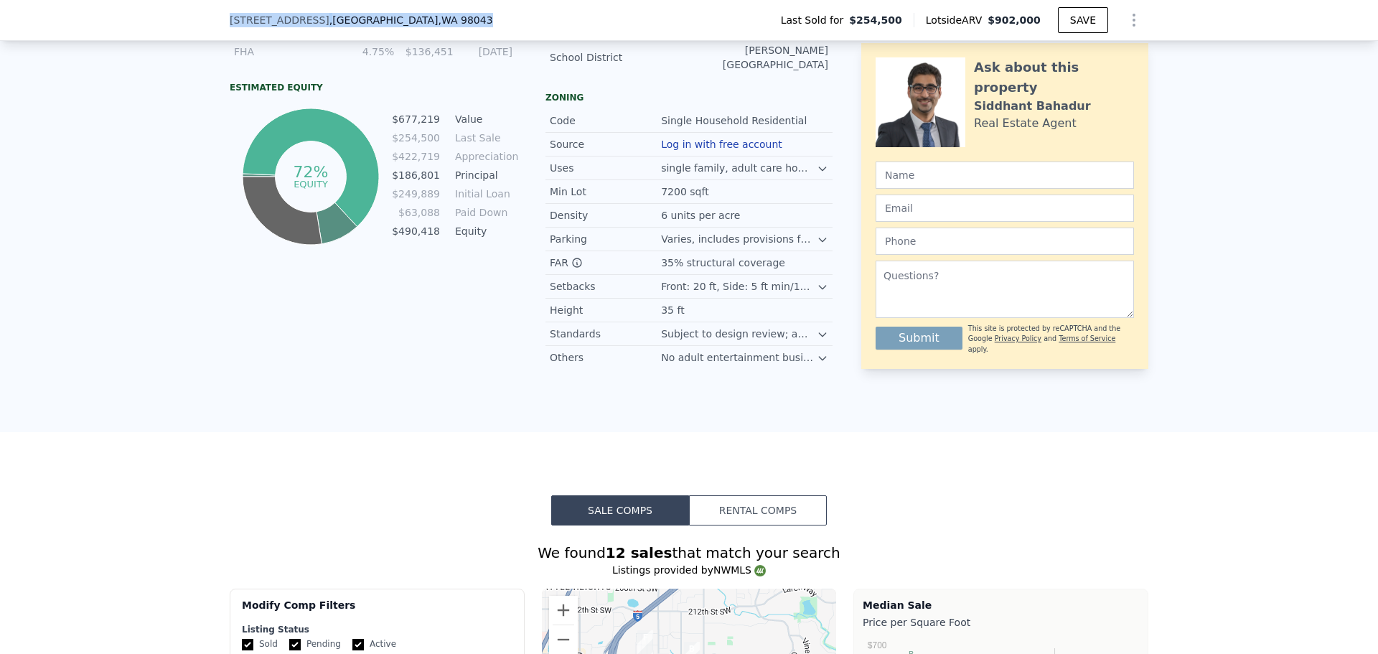
scroll to position [712, 0]
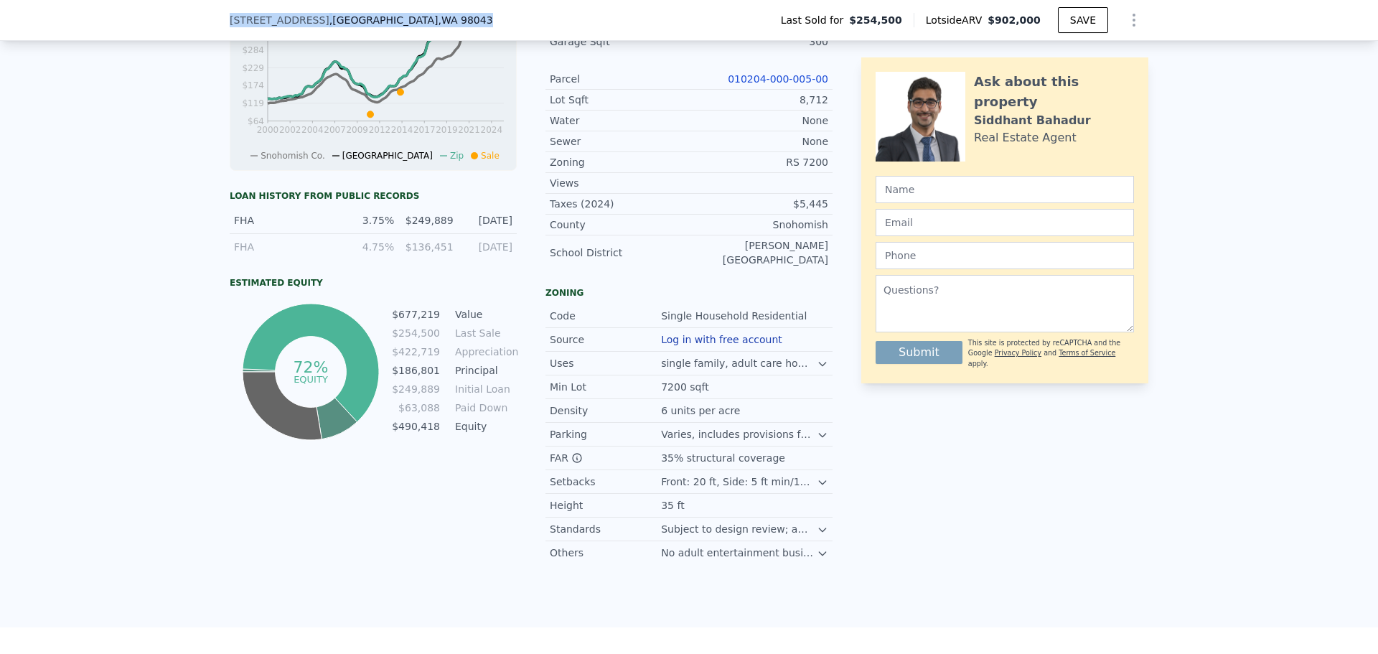
click at [800, 85] on link "010204-000-005-00" at bounding box center [778, 78] width 100 height 11
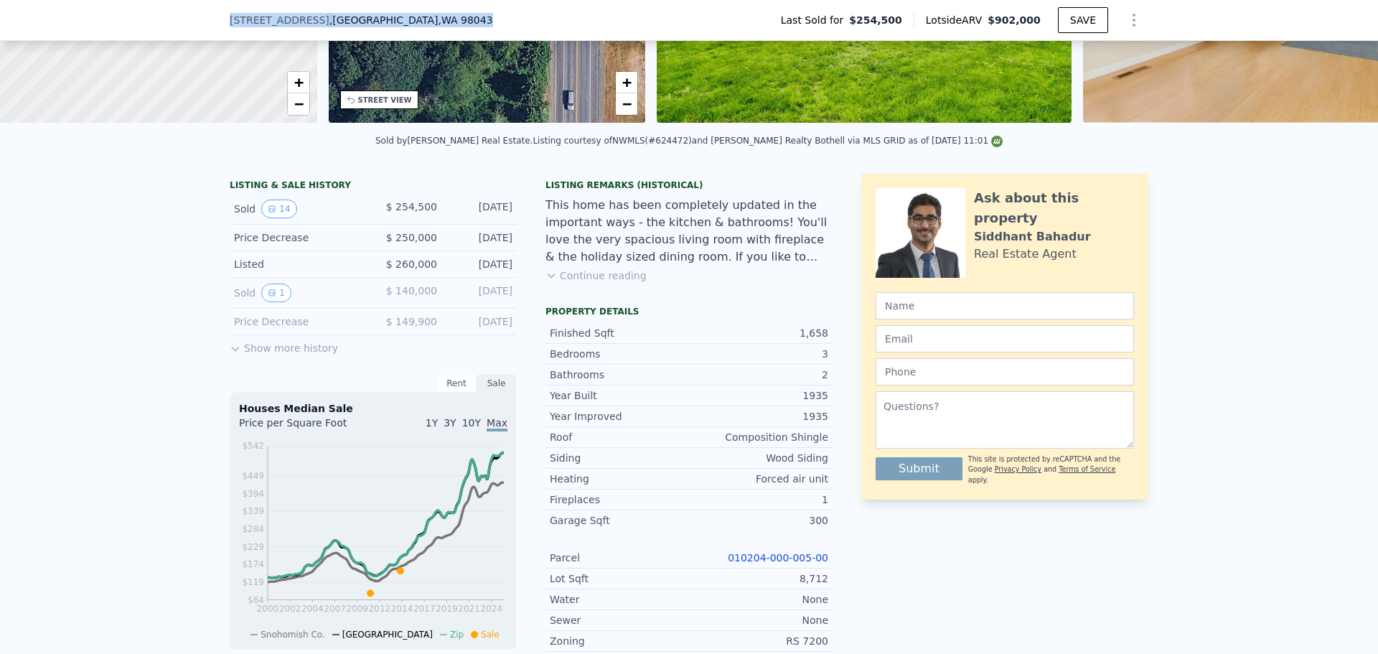
copy div "22802 48th Ave W , Mountlake Terrace , WA 98043"
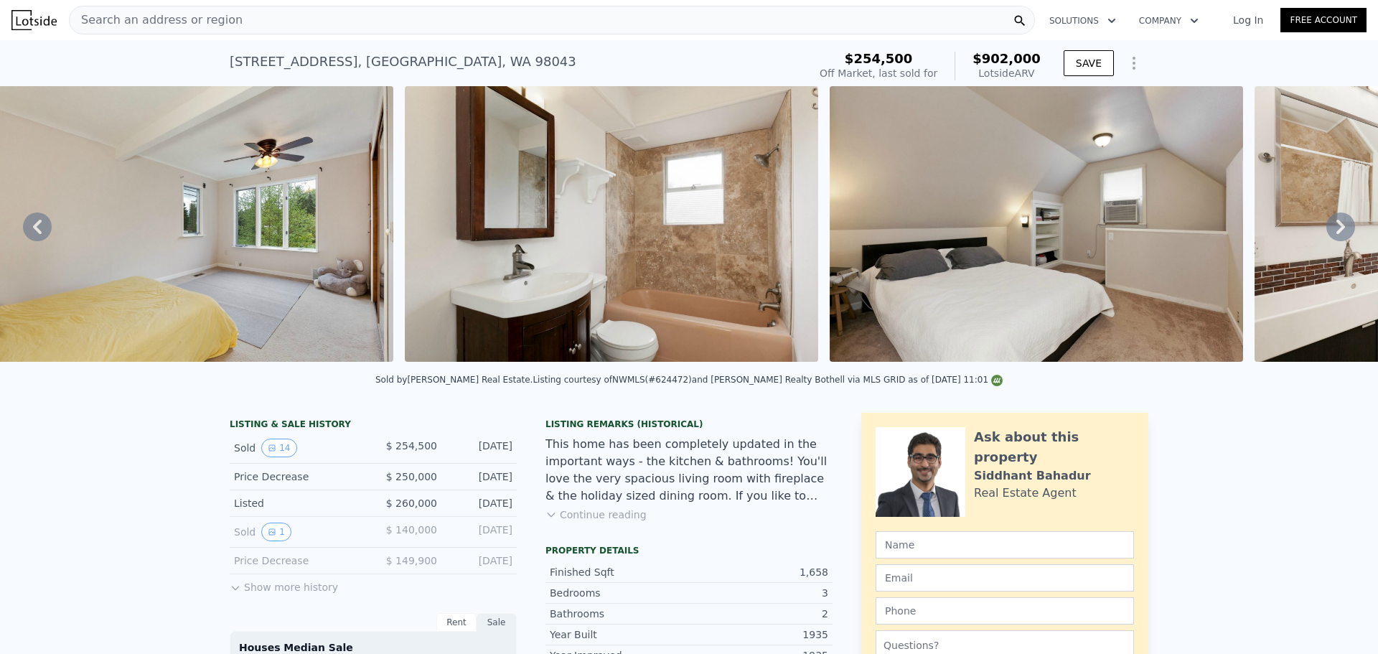
scroll to position [0, 3206]
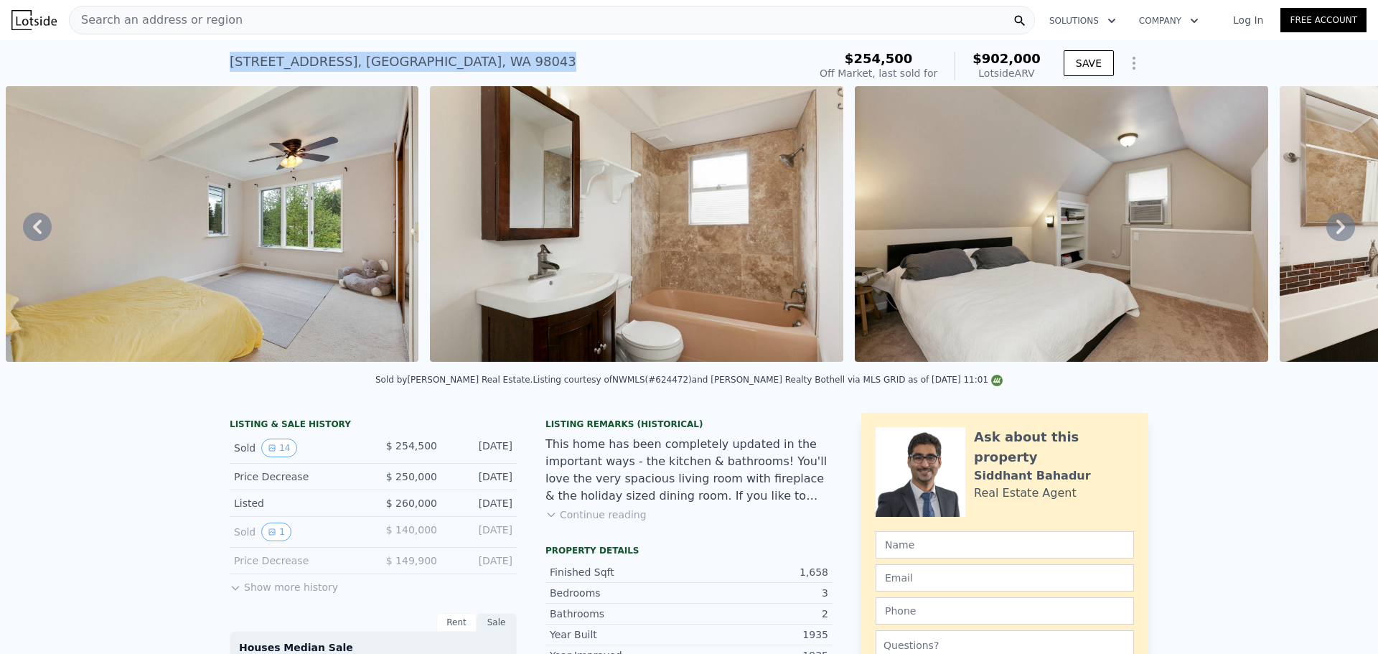
drag, startPoint x: 303, startPoint y: 62, endPoint x: 566, endPoint y: 77, distance: 263.7
click at [566, 77] on div "22802 48th Ave W , Mountlake Terrace , WA 98043 Sold Jun 2014 for $254,500 (~AR…" at bounding box center [689, 63] width 1378 height 46
copy div "22802 48th Ave W , Mountlake Terrace , WA 98043"
